Goal: Communication & Community: Participate in discussion

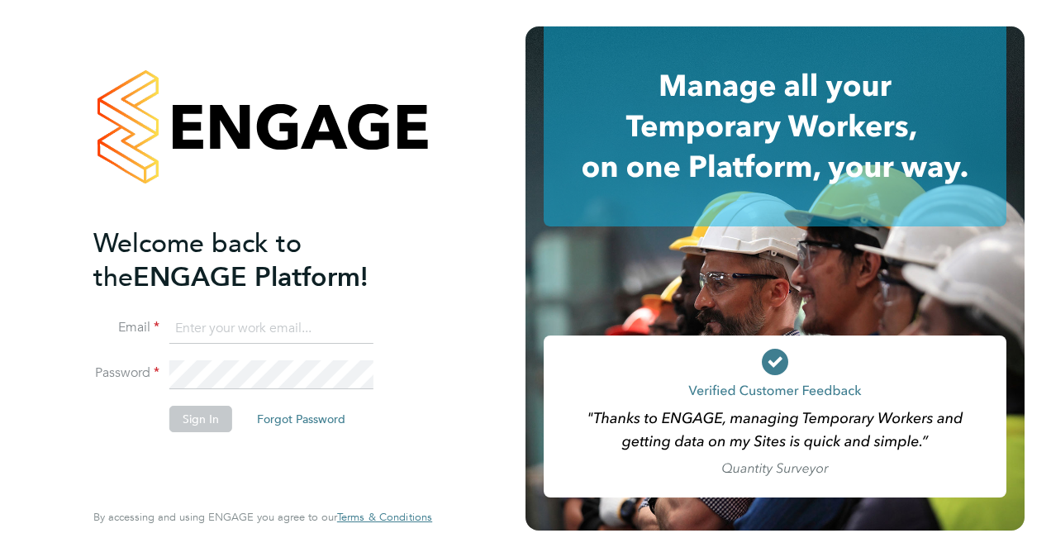
click at [260, 325] on input at bounding box center [271, 329] width 204 height 30
type input "[PERSON_NAME].[PERSON_NAME]@bgis"
click at [215, 422] on button "Sign In" at bounding box center [200, 419] width 63 height 26
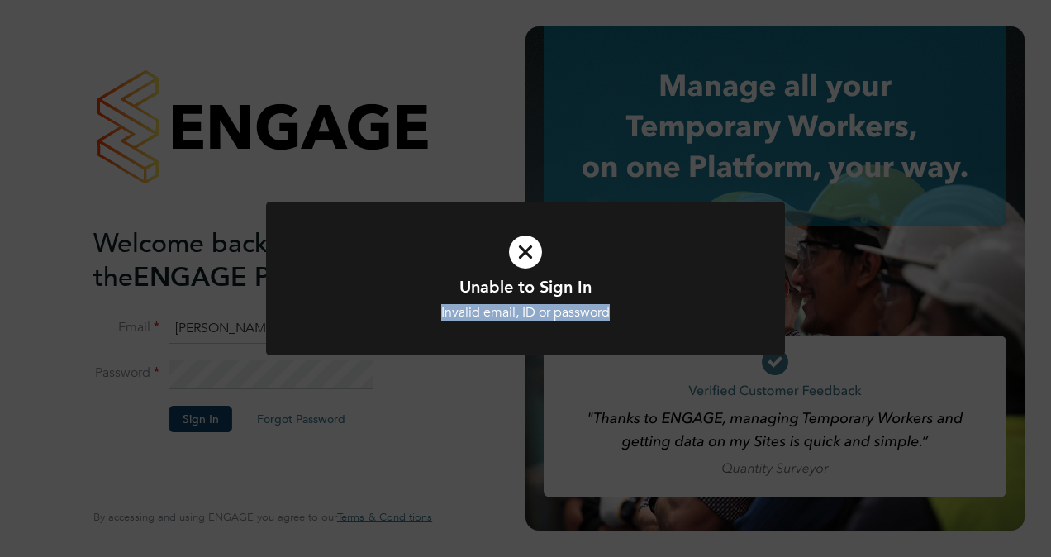
drag, startPoint x: 339, startPoint y: 377, endPoint x: 334, endPoint y: 365, distance: 12.3
click at [334, 365] on div "Unable to Sign In Invalid email, ID or password Cancel Okay" at bounding box center [525, 278] width 1051 height 557
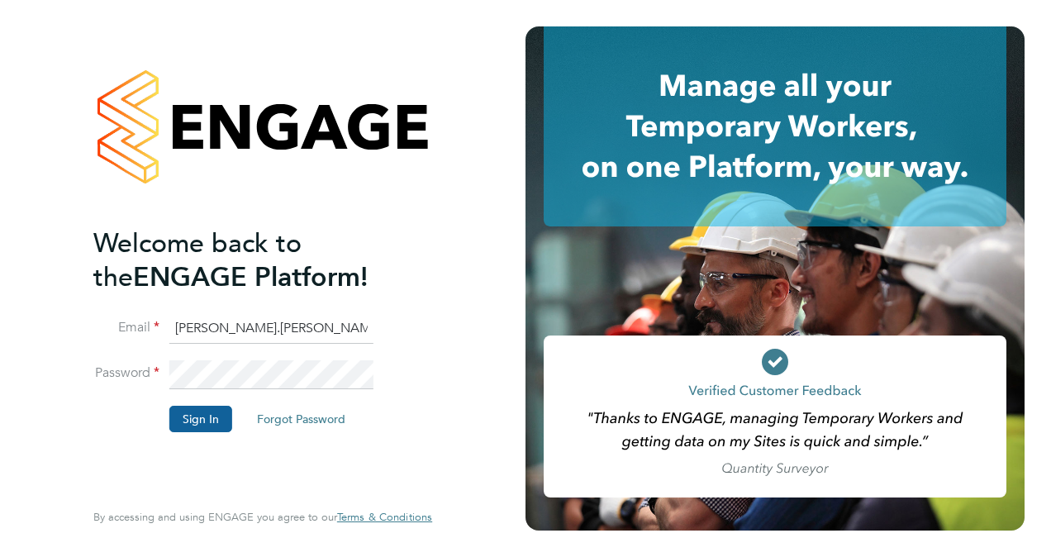
click at [203, 418] on button "Sign In" at bounding box center [200, 419] width 63 height 26
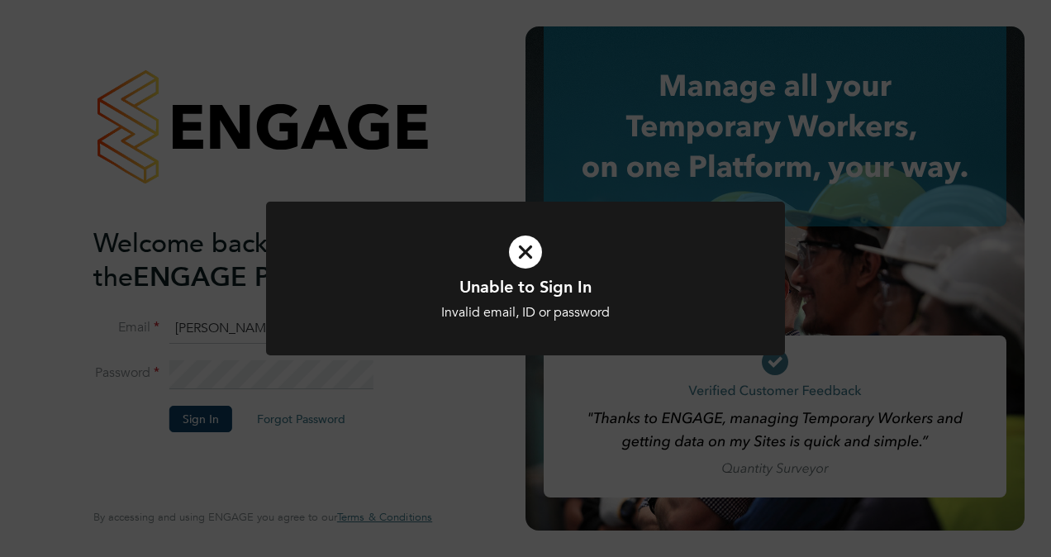
click at [320, 423] on div "Unable to Sign In Invalid email, ID or password Cancel Okay" at bounding box center [525, 278] width 1051 height 557
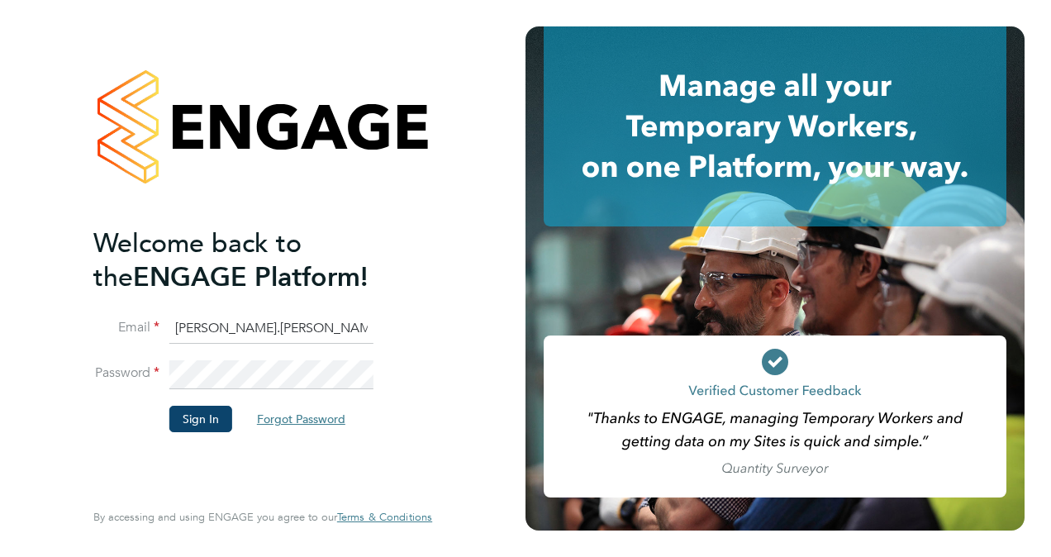
click at [320, 415] on button "Forgot Password" at bounding box center [301, 419] width 115 height 26
click at [281, 415] on button "Forgot Password" at bounding box center [301, 419] width 115 height 26
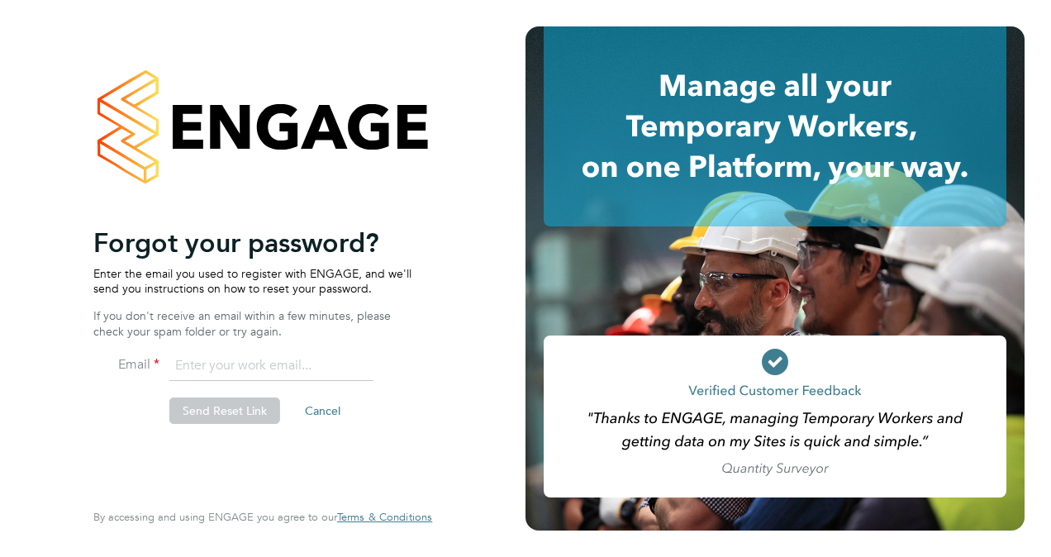
click at [228, 365] on input "email" at bounding box center [271, 366] width 204 height 30
type input "[PERSON_NAME][EMAIL_ADDRESS][PERSON_NAME][DOMAIN_NAME]"
click at [213, 415] on button "Send Reset Link" at bounding box center [224, 410] width 111 height 26
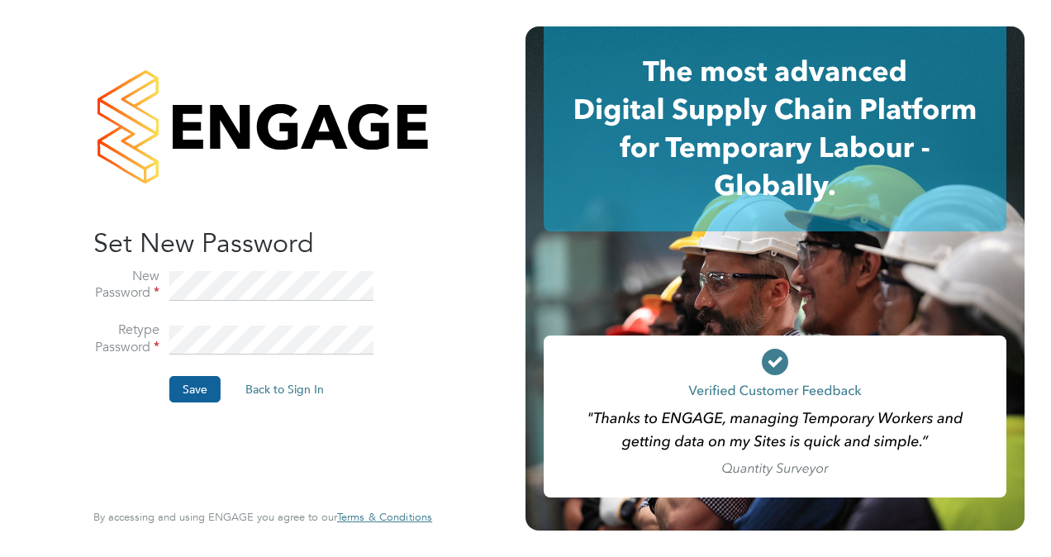
click at [203, 387] on button "Save" at bounding box center [194, 389] width 51 height 26
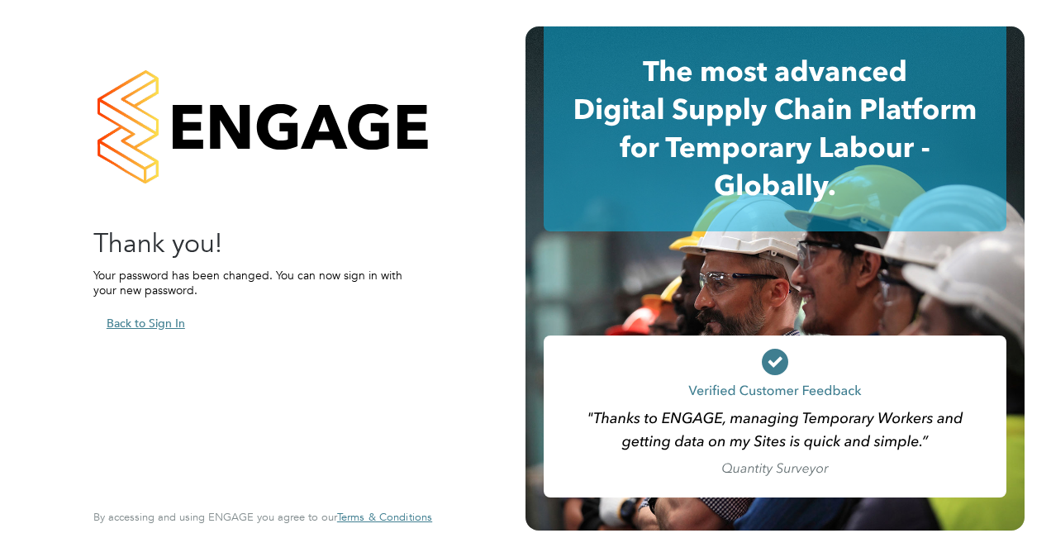
click at [146, 322] on button "Back to Sign In" at bounding box center [145, 323] width 105 height 26
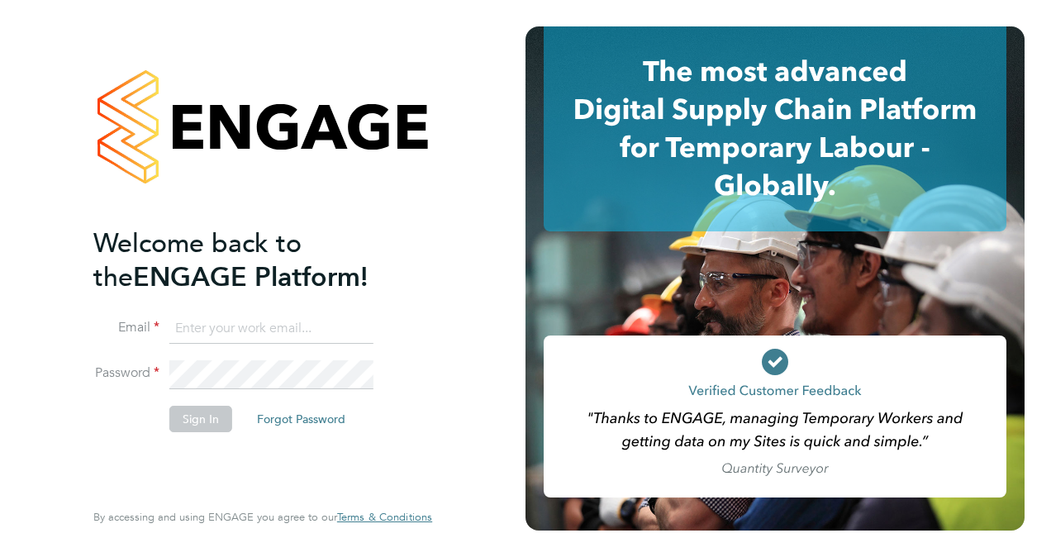
click at [198, 326] on input at bounding box center [271, 329] width 204 height 30
type input "[PERSON_NAME][EMAIL_ADDRESS][PERSON_NAME][DOMAIN_NAME]"
click at [212, 423] on button "Sign In" at bounding box center [200, 419] width 63 height 26
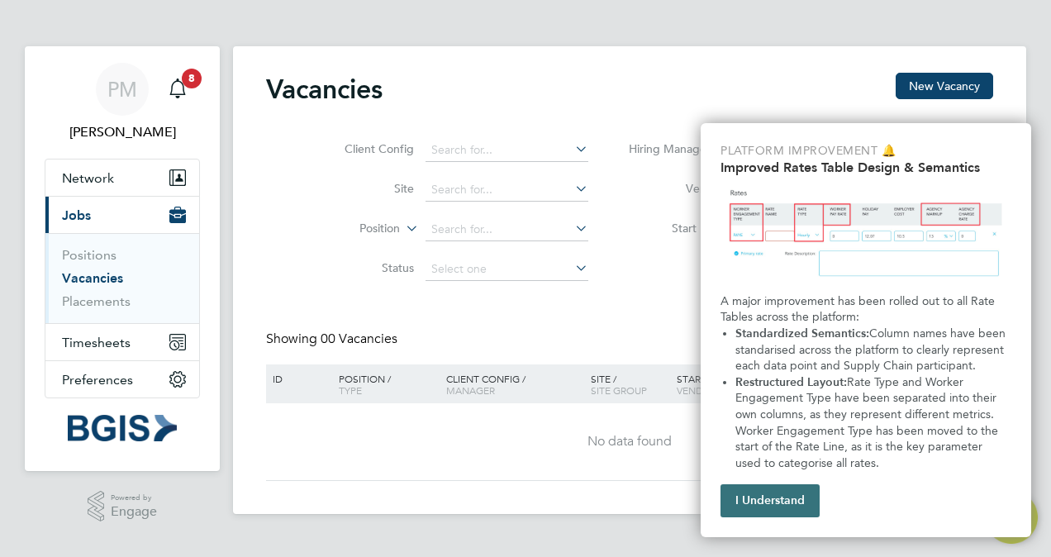
click at [780, 491] on button "I Understand" at bounding box center [769, 500] width 99 height 33
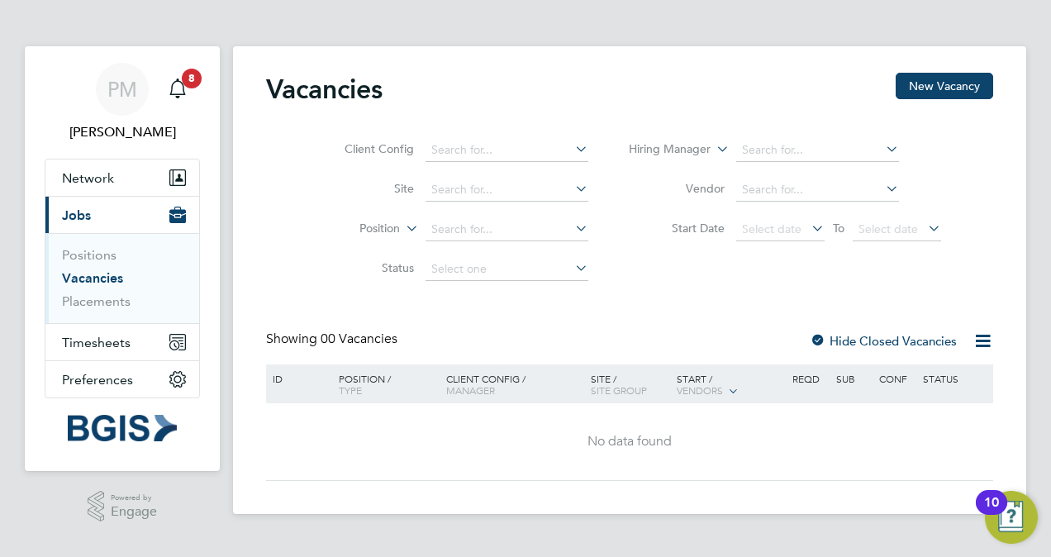
click at [107, 277] on link "Vacancies" at bounding box center [92, 278] width 61 height 16
click at [92, 251] on link "Positions" at bounding box center [89, 255] width 55 height 16
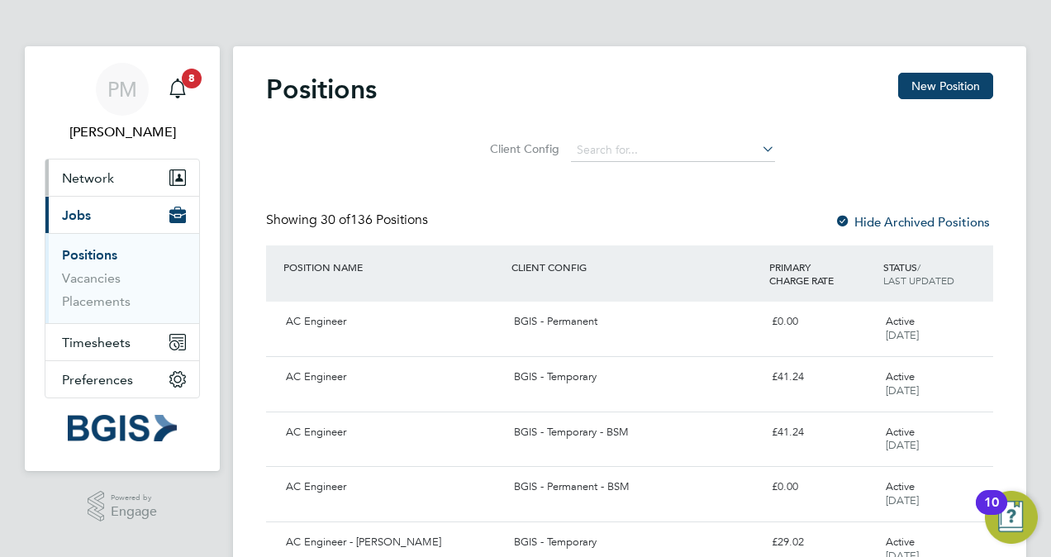
click at [111, 170] on span "Network" at bounding box center [88, 178] width 52 height 16
click at [190, 78] on span "8" at bounding box center [192, 79] width 20 height 20
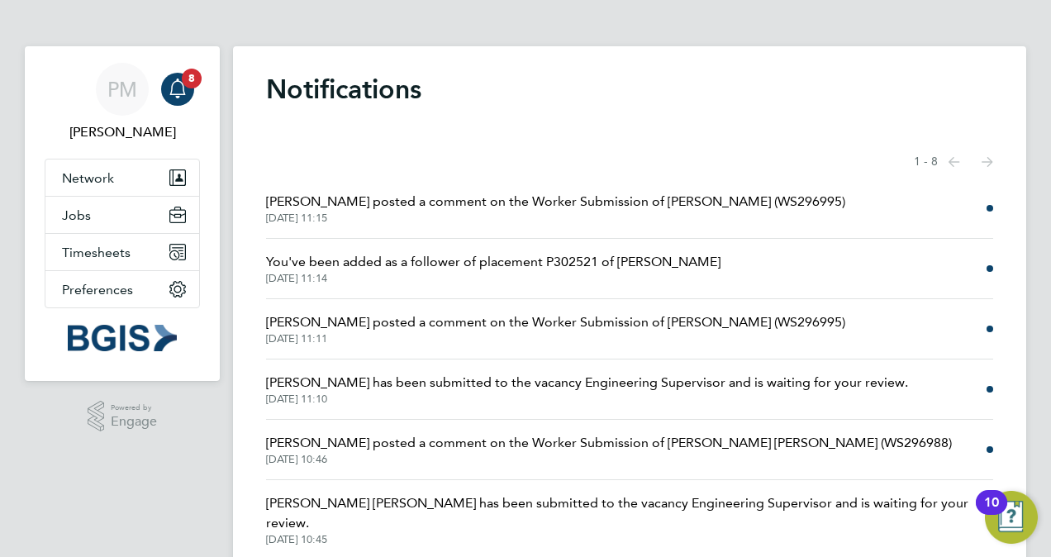
click at [598, 263] on span "You've been added as a follower of placement P302521 of Stevon Lewis" at bounding box center [493, 262] width 454 height 20
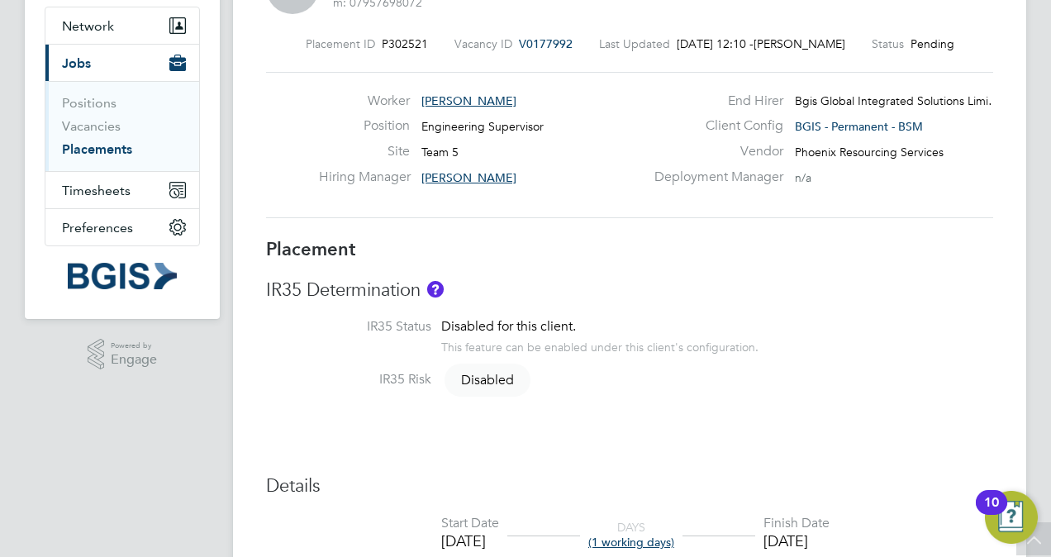
scroll to position [248, 0]
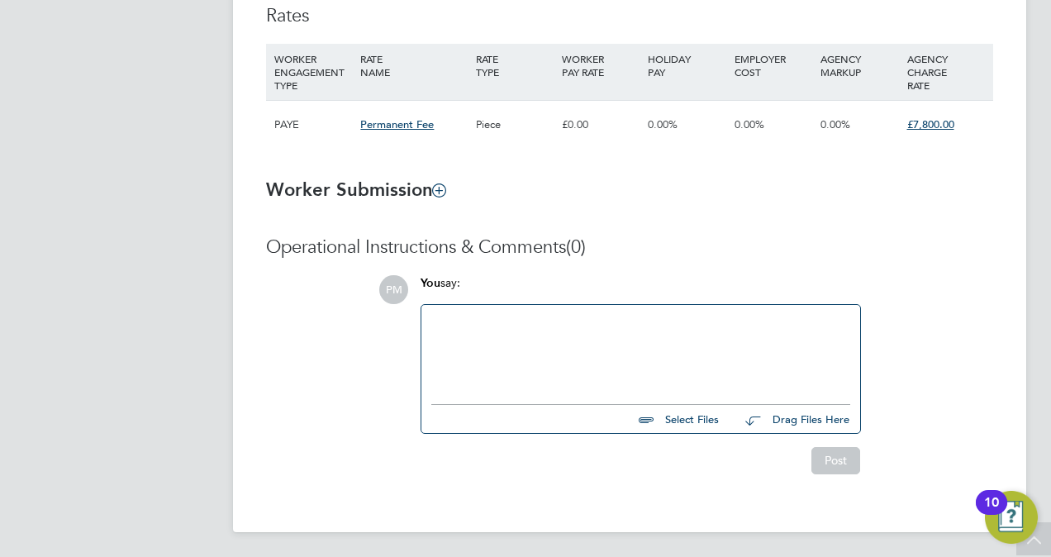
click at [550, 334] on div at bounding box center [640, 350] width 419 height 71
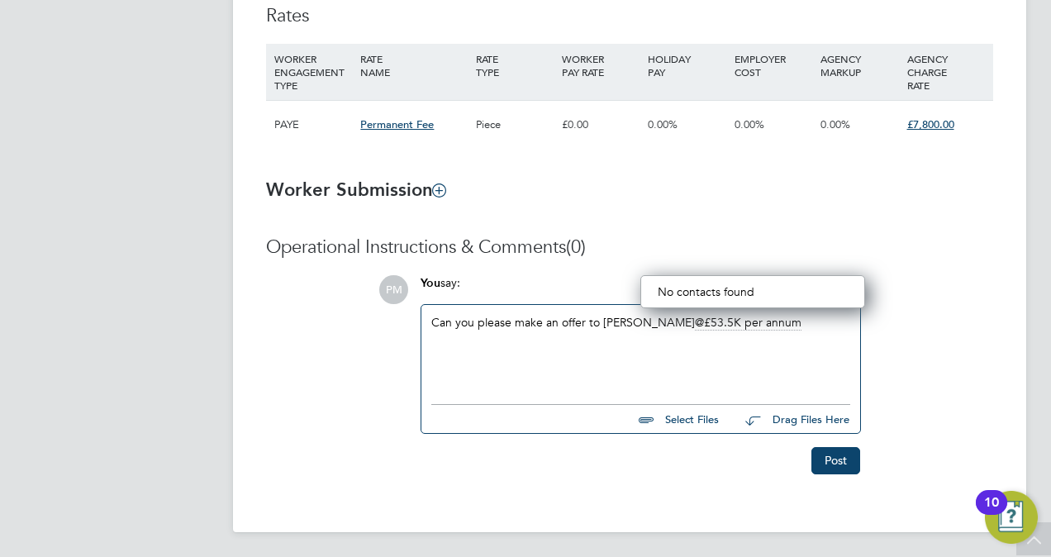
click at [618, 365] on div "Can you please make an offer to Stevon £53.5K per annum" at bounding box center [640, 350] width 419 height 71
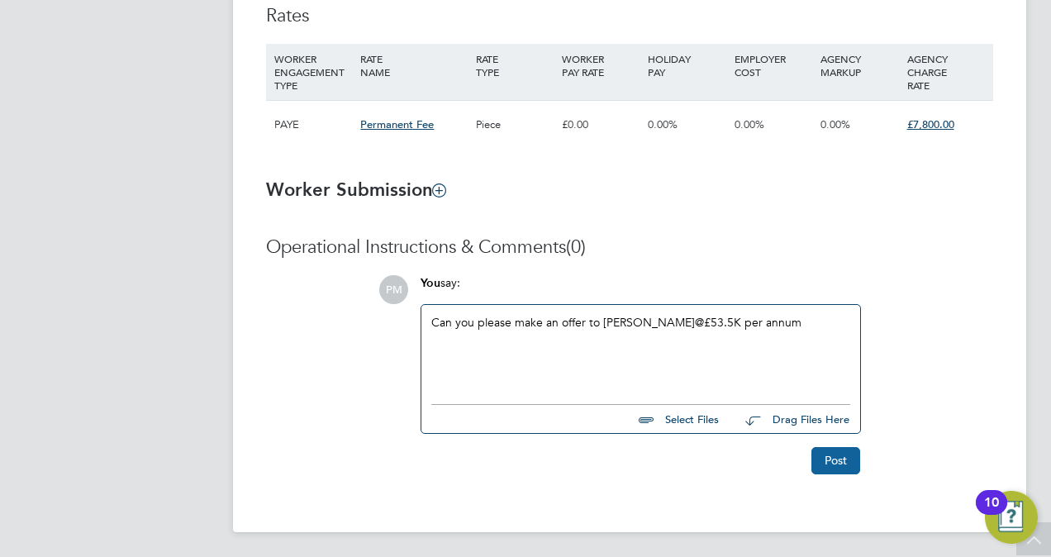
click at [838, 459] on button "Post" at bounding box center [835, 460] width 49 height 26
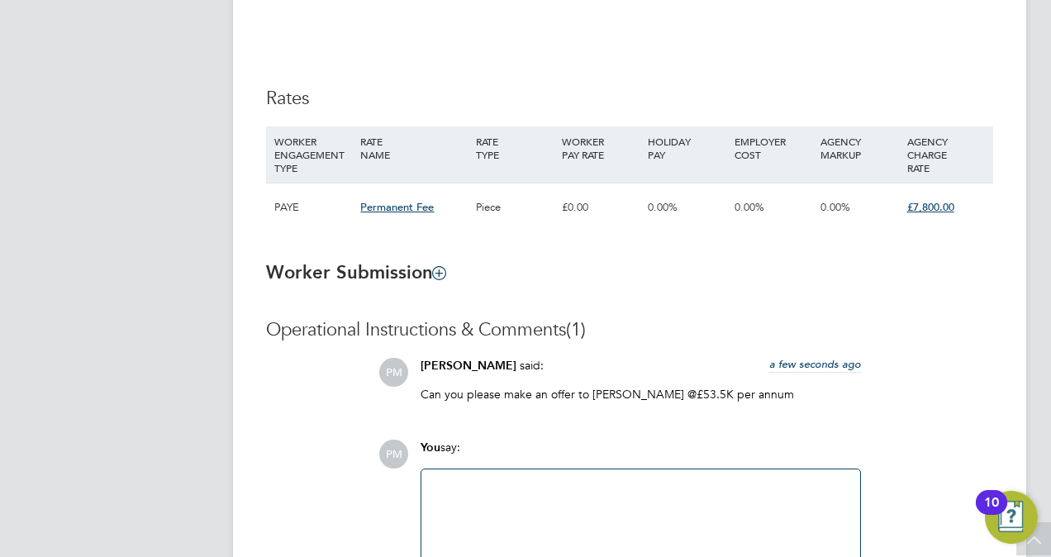
scroll to position [1024, 0]
